Goal: Transaction & Acquisition: Purchase product/service

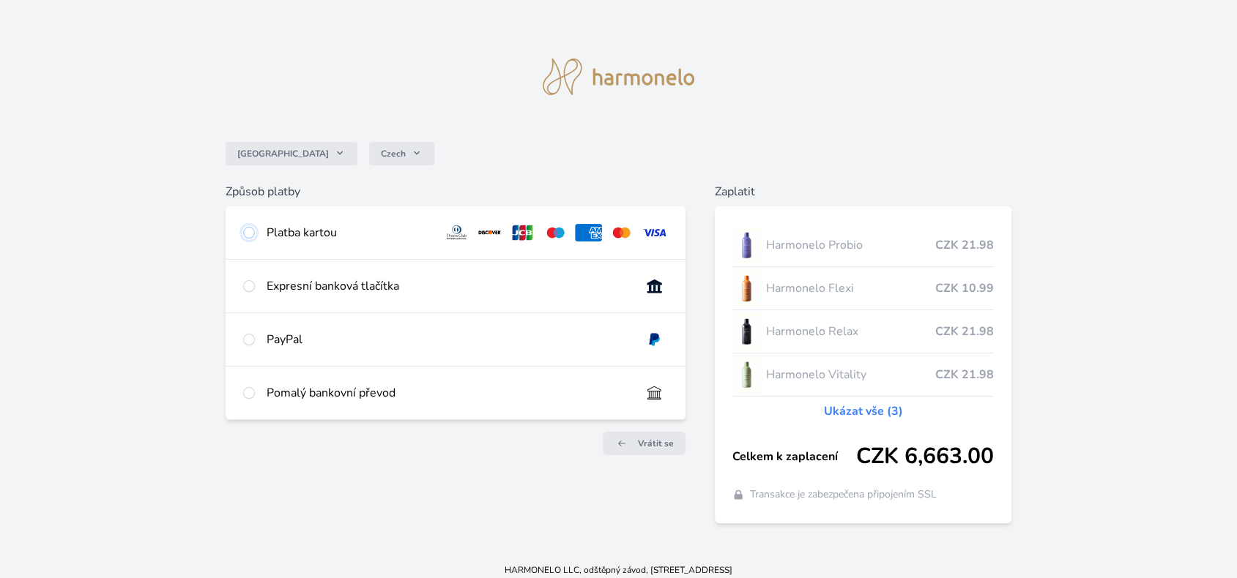
click at [249, 232] on input "radio" at bounding box center [249, 233] width 12 height 12
radio input "true"
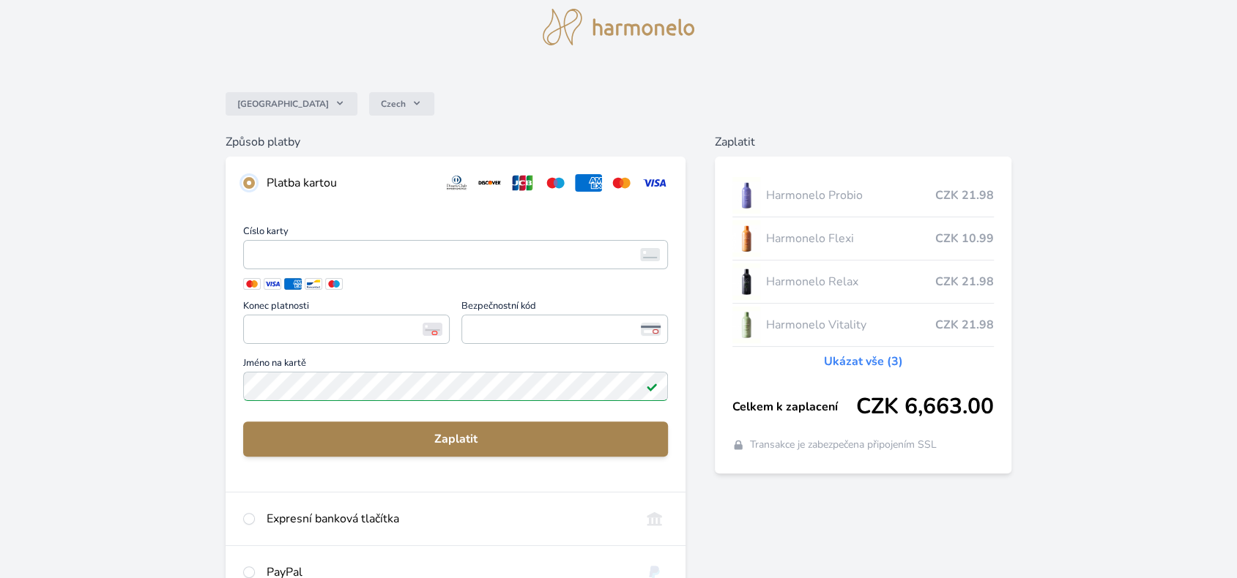
scroll to position [73, 0]
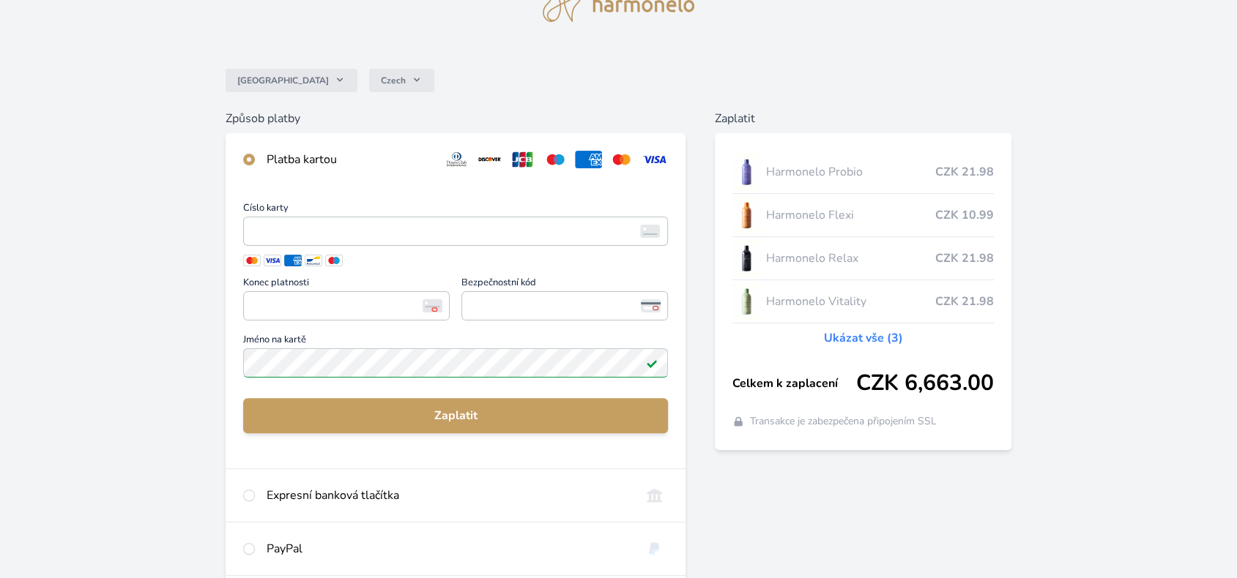
click at [649, 365] on img at bounding box center [652, 363] width 12 height 12
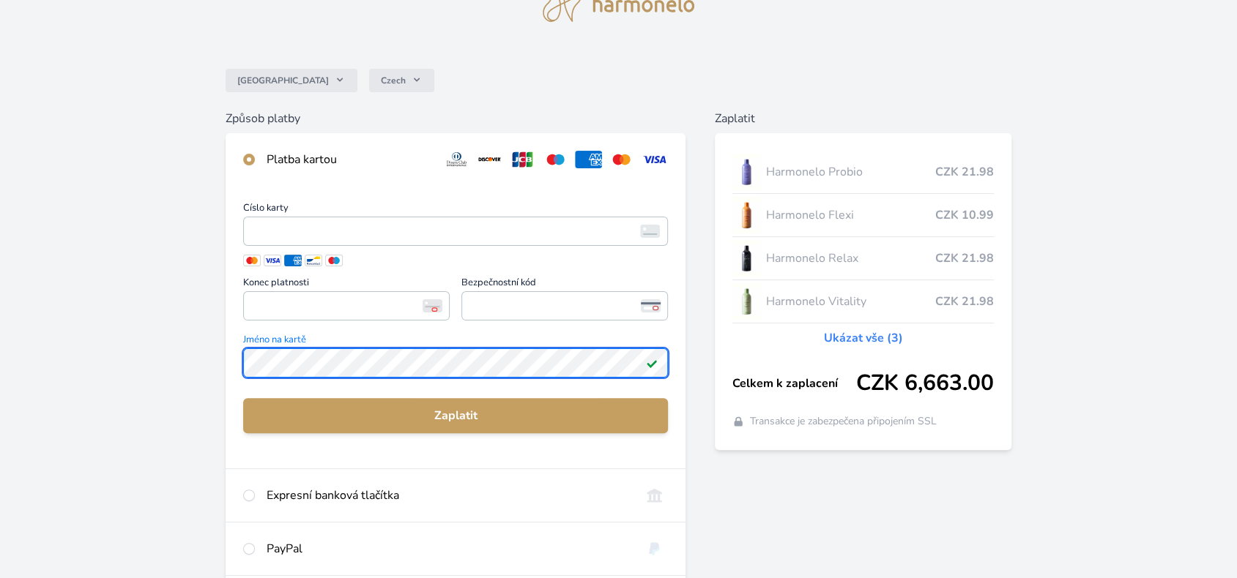
click at [135, 354] on div "Česko Czech Způsob platby Platba kartou Číslo karty <p>Your browser does not su…" at bounding box center [618, 316] width 1237 height 779
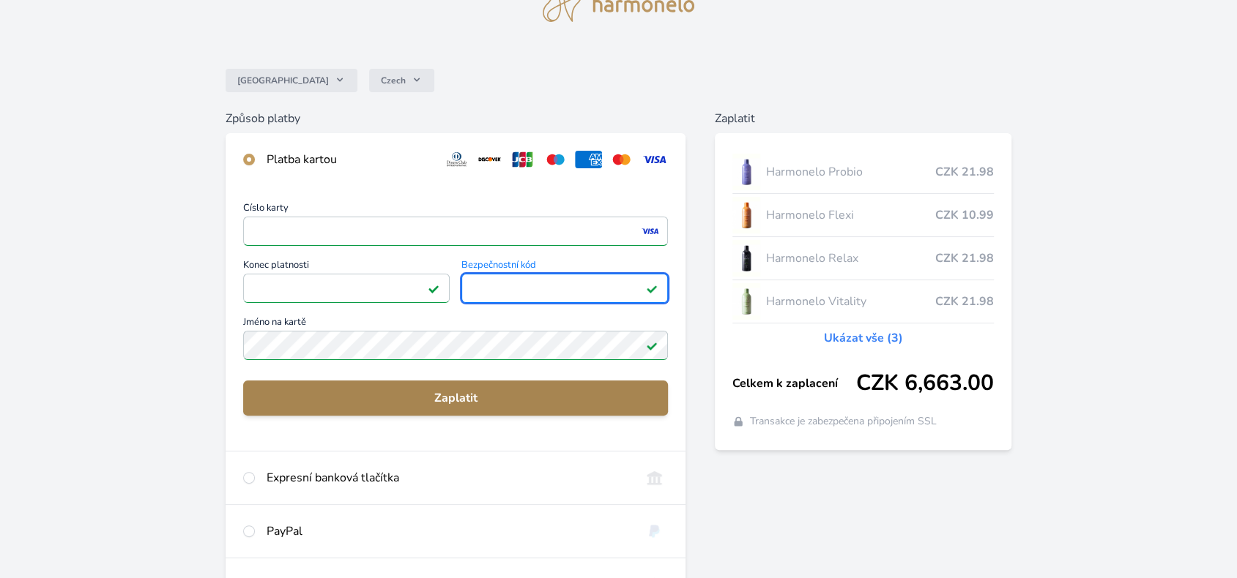
click at [472, 398] on span "Zaplatit" at bounding box center [455, 399] width 401 height 18
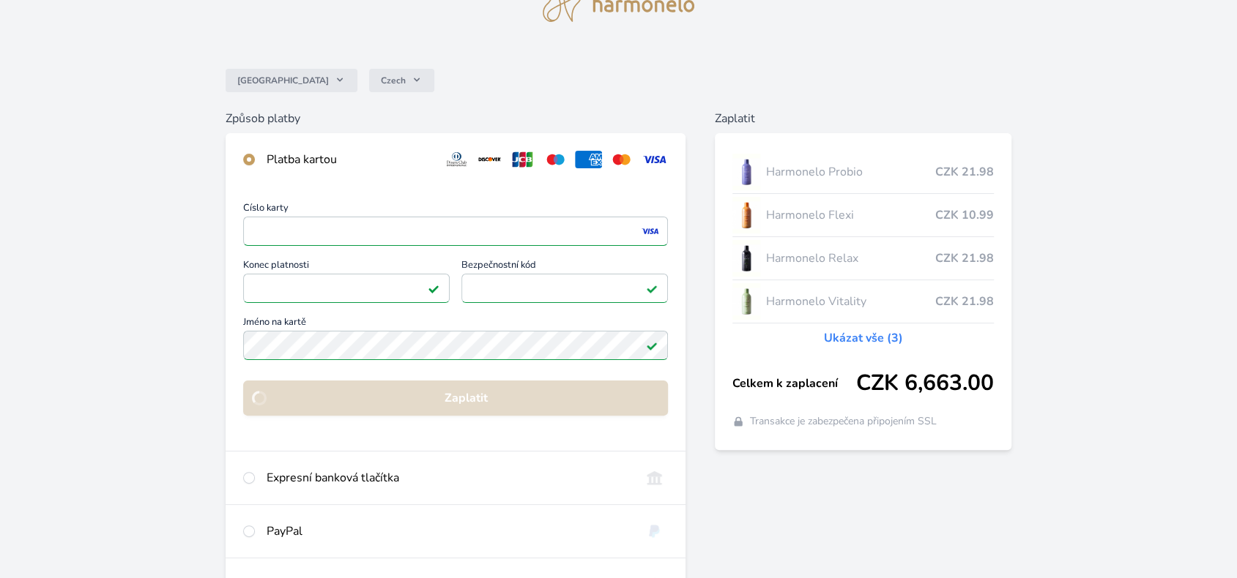
scroll to position [57, 0]
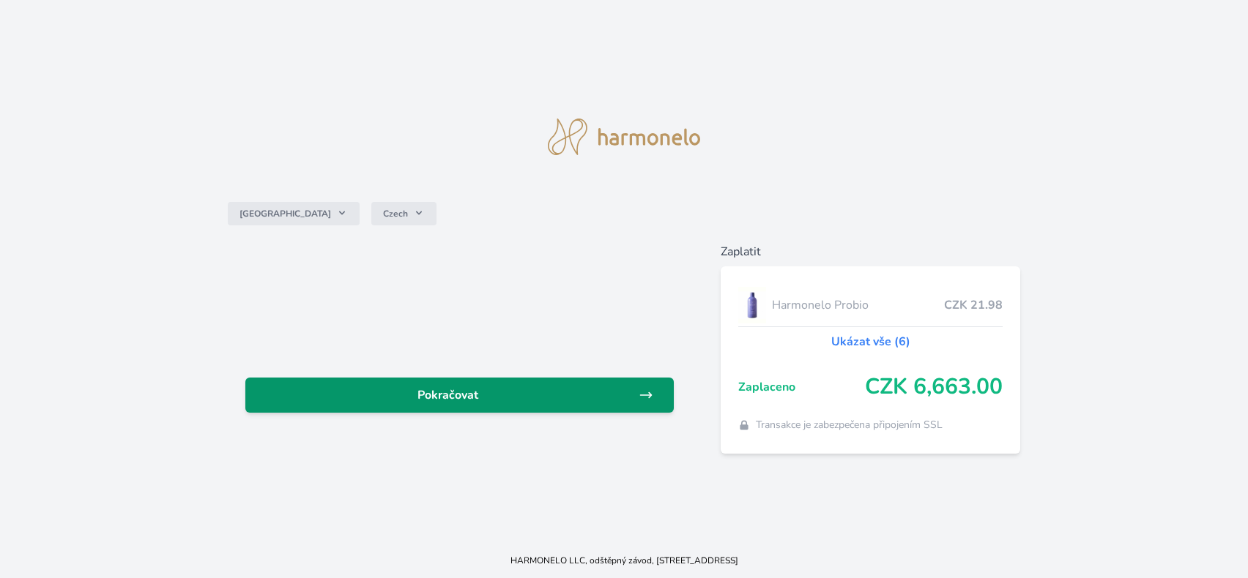
click at [489, 384] on link "Pokračovat" at bounding box center [459, 395] width 429 height 35
